Goal: Information Seeking & Learning: Compare options

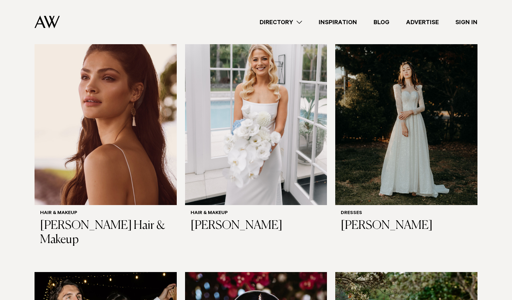
scroll to position [244, 0]
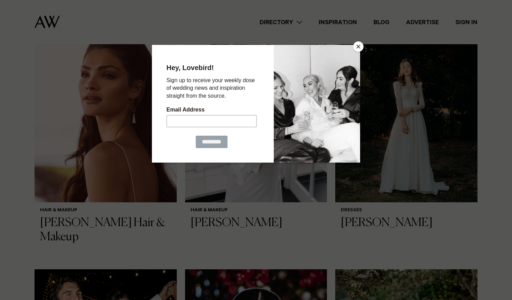
click at [358, 47] on button "Close" at bounding box center [358, 46] width 10 height 10
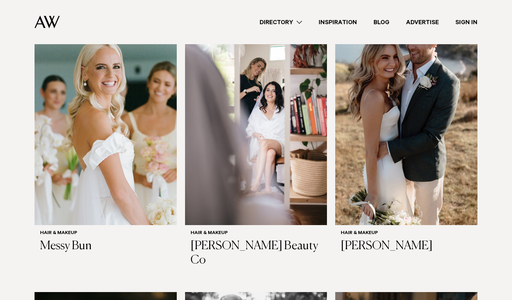
scroll to position [740, 0]
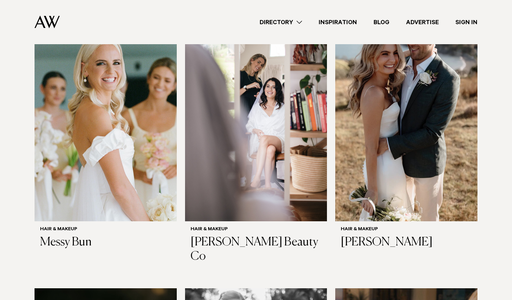
click at [74, 239] on h3 "Messy Bun" at bounding box center [105, 242] width 131 height 14
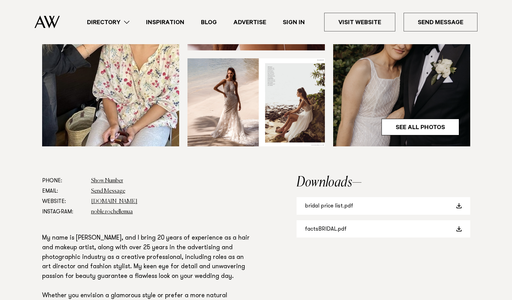
scroll to position [284, 0]
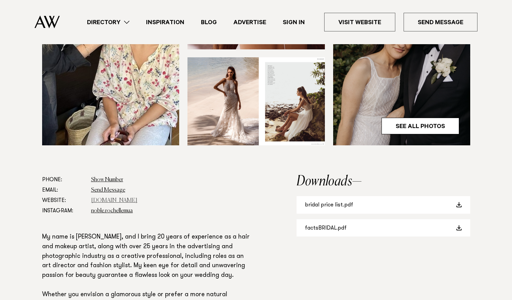
click at [137, 199] on link "[DOMAIN_NAME]" at bounding box center [114, 201] width 46 height 6
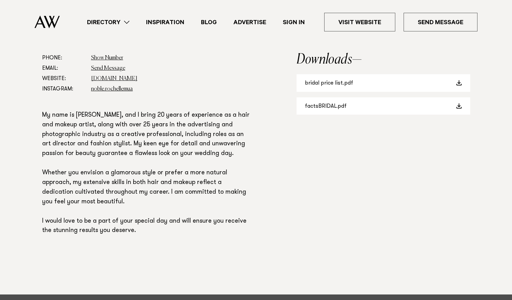
scroll to position [93, 0]
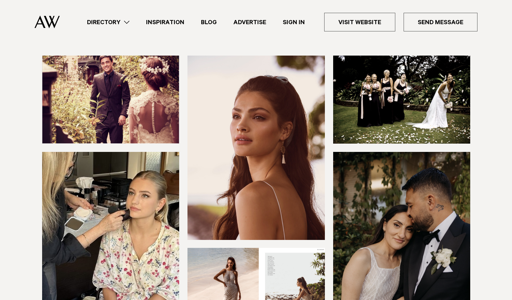
click at [133, 193] on img at bounding box center [110, 244] width 137 height 184
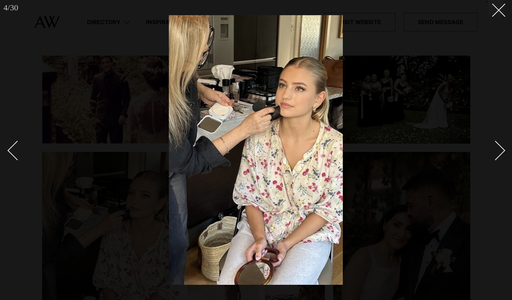
click at [304, 92] on img at bounding box center [256, 149] width 174 height 269
click at [496, 20] on div at bounding box center [256, 150] width 512 height 300
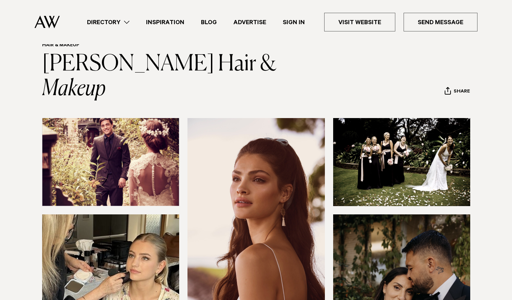
scroll to position [44, 0]
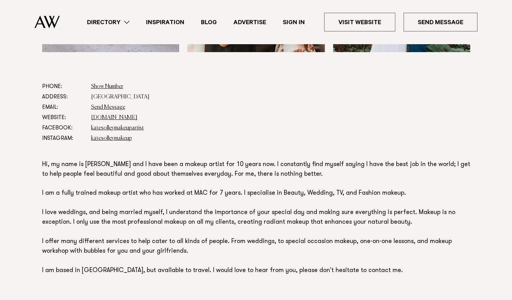
scroll to position [354, 0]
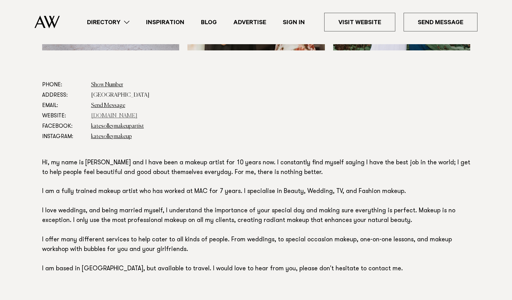
click at [137, 117] on link "www.katesolleymakeup.com" at bounding box center [114, 116] width 46 height 6
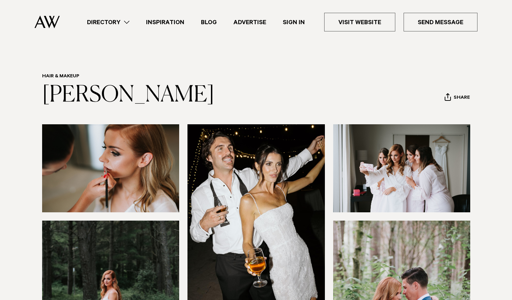
scroll to position [0, 0]
click at [109, 22] on link "Directory" at bounding box center [108, 22] width 59 height 9
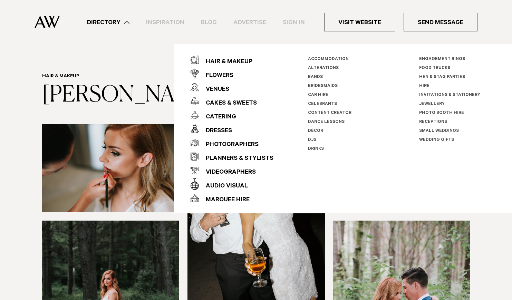
click at [134, 73] on h6 "Hair & Makeup" at bounding box center [128, 76] width 172 height 7
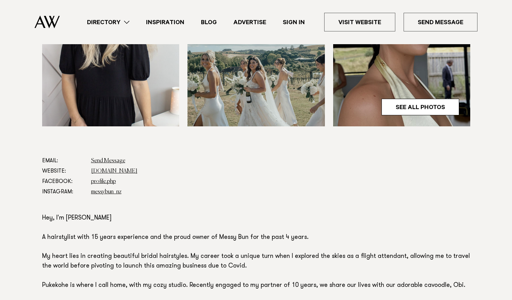
scroll to position [289, 0]
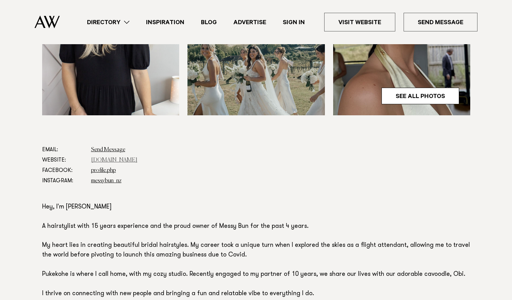
drag, startPoint x: 0, startPoint y: 0, endPoint x: 129, endPoint y: 161, distance: 206.1
click at [129, 161] on link "www.messybun.co.nz" at bounding box center [114, 160] width 46 height 6
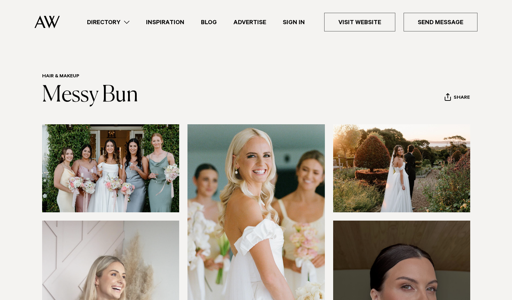
scroll to position [0, 0]
click at [120, 29] on ul "Directory Hair & Makeup Flowers Venues Cakes & Sweets" at bounding box center [278, 22] width 398 height 19
click at [125, 24] on link "Directory" at bounding box center [108, 22] width 59 height 9
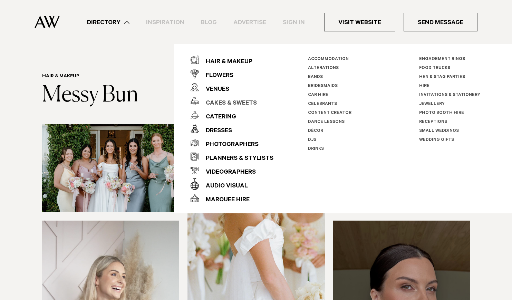
click at [223, 101] on div "Cakes & Sweets" at bounding box center [228, 104] width 58 height 14
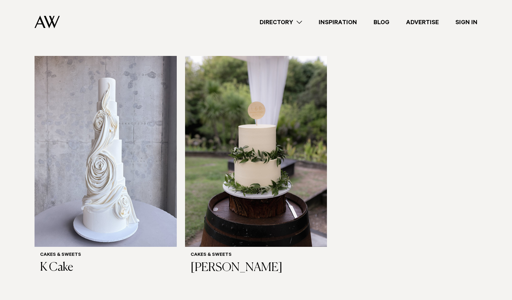
scroll to position [444, 0]
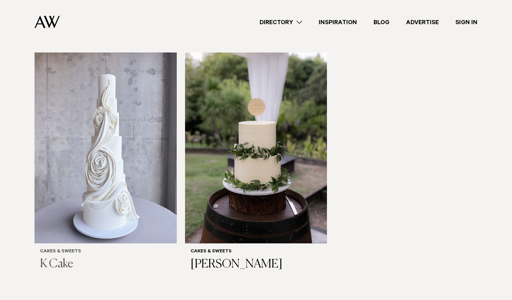
click at [112, 147] on img at bounding box center [105, 147] width 142 height 190
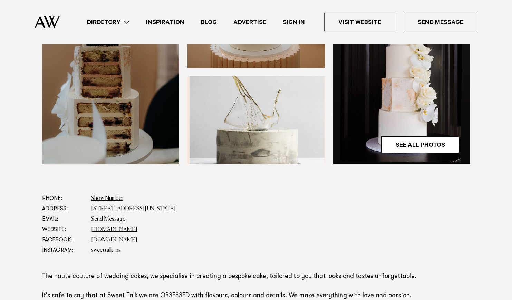
scroll to position [241, 0]
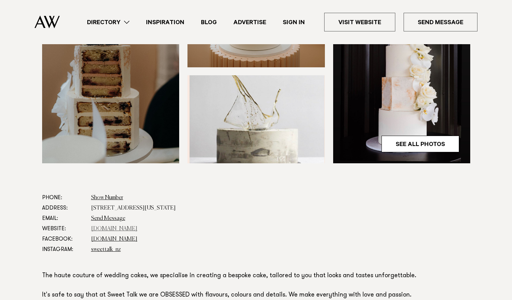
click at [107, 227] on link "[DOMAIN_NAME]" at bounding box center [114, 229] width 46 height 6
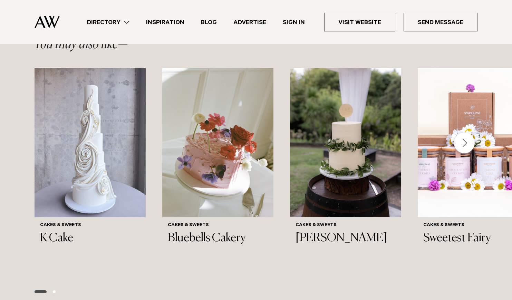
scroll to position [592, 0]
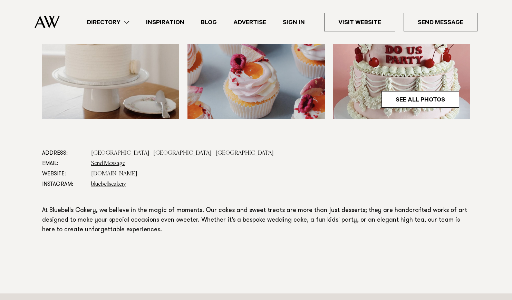
scroll to position [290, 0]
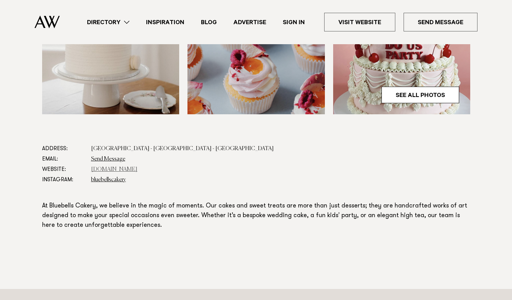
click at [123, 168] on link "[DOMAIN_NAME]" at bounding box center [114, 170] width 46 height 6
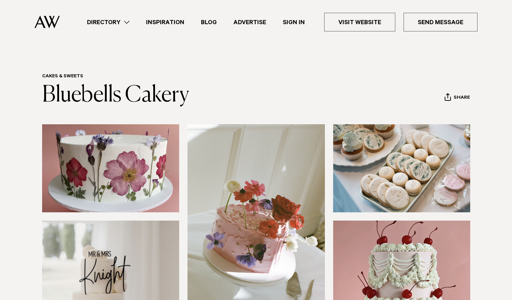
scroll to position [0, 0]
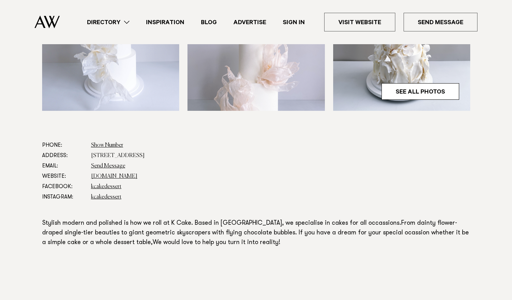
scroll to position [298, 0]
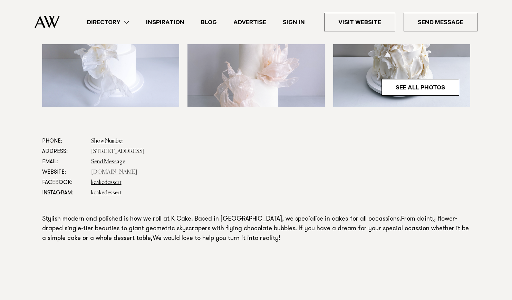
click at [117, 172] on link "[DOMAIN_NAME]" at bounding box center [114, 172] width 46 height 6
